Goal: Find specific page/section: Find specific page/section

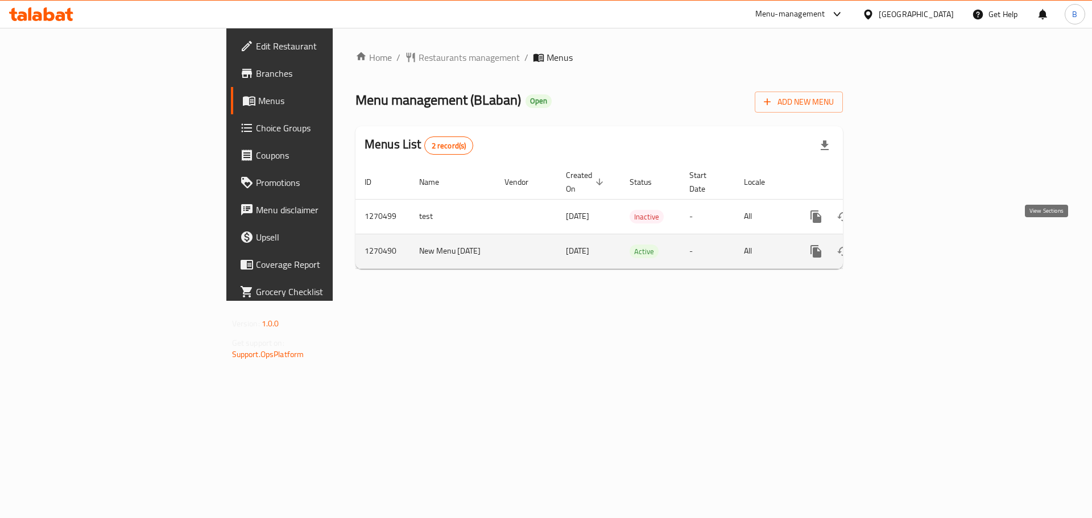
click at [912, 238] on link "enhanced table" at bounding box center [897, 251] width 27 height 27
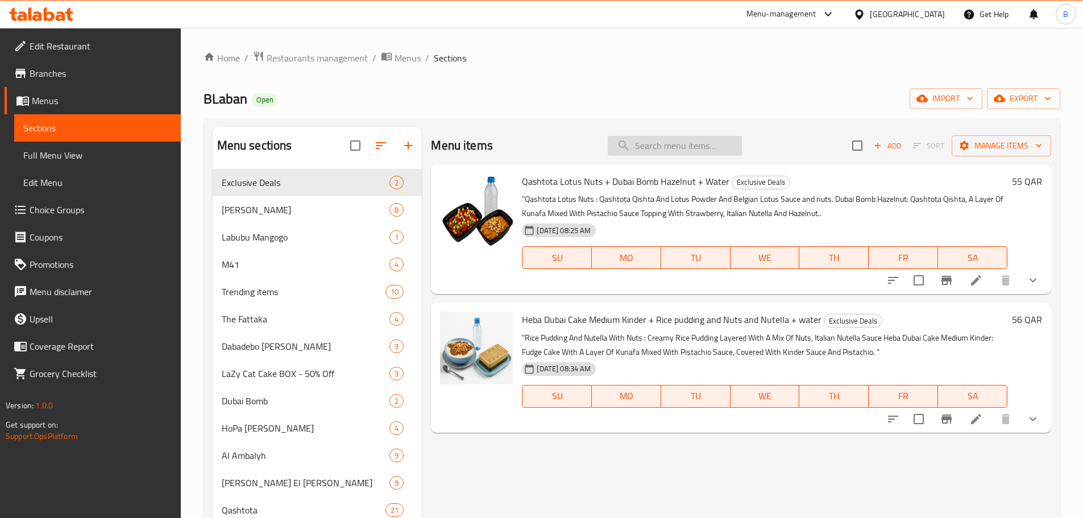
click at [642, 139] on input "search" at bounding box center [675, 146] width 134 height 20
click at [568, 324] on span "Heba Dubai Cake Medium Kinder + Rice pudding and Nuts and Nutella + water" at bounding box center [672, 319] width 300 height 17
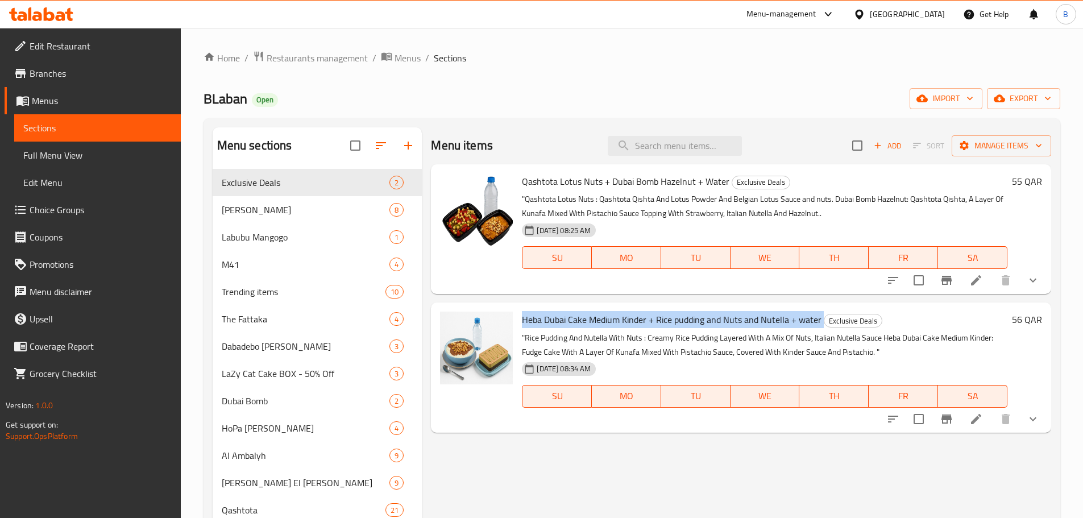
click at [568, 324] on span "Heba Dubai Cake Medium Kinder + Rice pudding and Nuts and Nutella + water" at bounding box center [672, 319] width 300 height 17
copy h6 "Heba Dubai Cake Medium Kinder + Rice pudding and Nuts and Nutella + water"
click at [605, 325] on span "Heba Dubai Cake Medium Kinder + Rice pudding and Nuts and Nutella + water" at bounding box center [672, 319] width 300 height 17
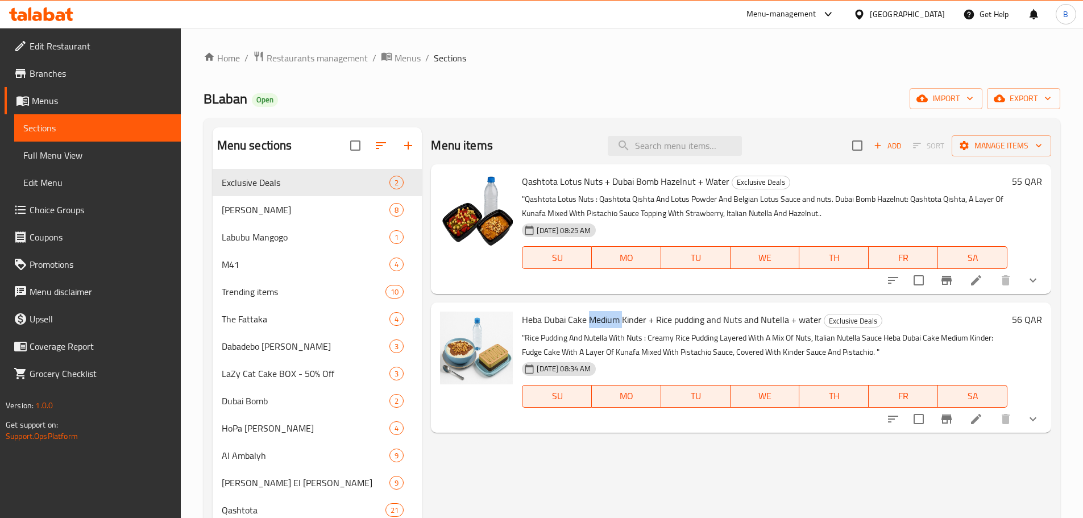
click at [605, 325] on span "Heba Dubai Cake Medium Kinder + Rice pudding and Nuts and Nutella + water" at bounding box center [672, 319] width 300 height 17
